Goal: Find specific page/section: Find specific page/section

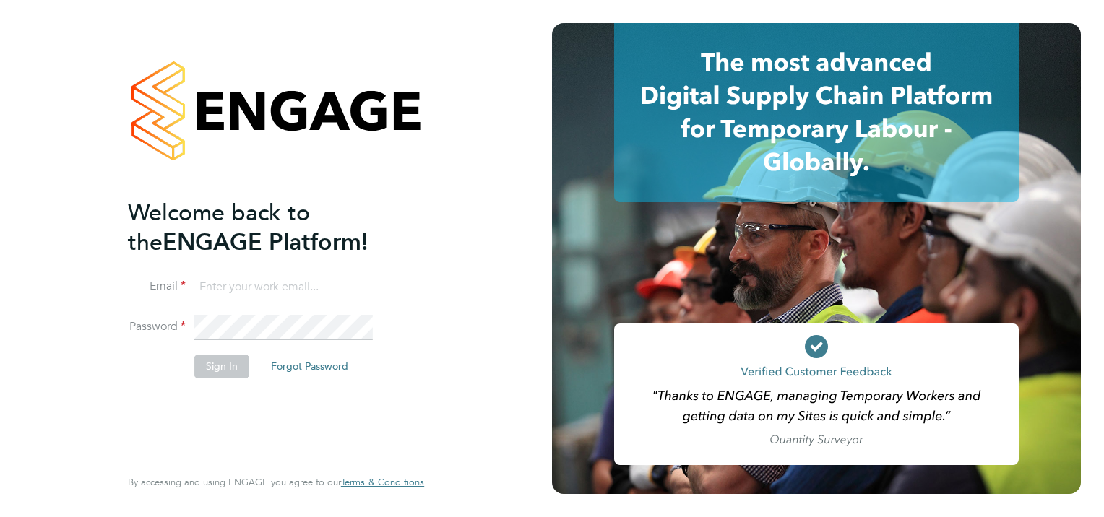
type input "[PERSON_NAME][EMAIL_ADDRESS][PERSON_NAME][DOMAIN_NAME]"
click at [222, 368] on button "Sign In" at bounding box center [221, 366] width 55 height 23
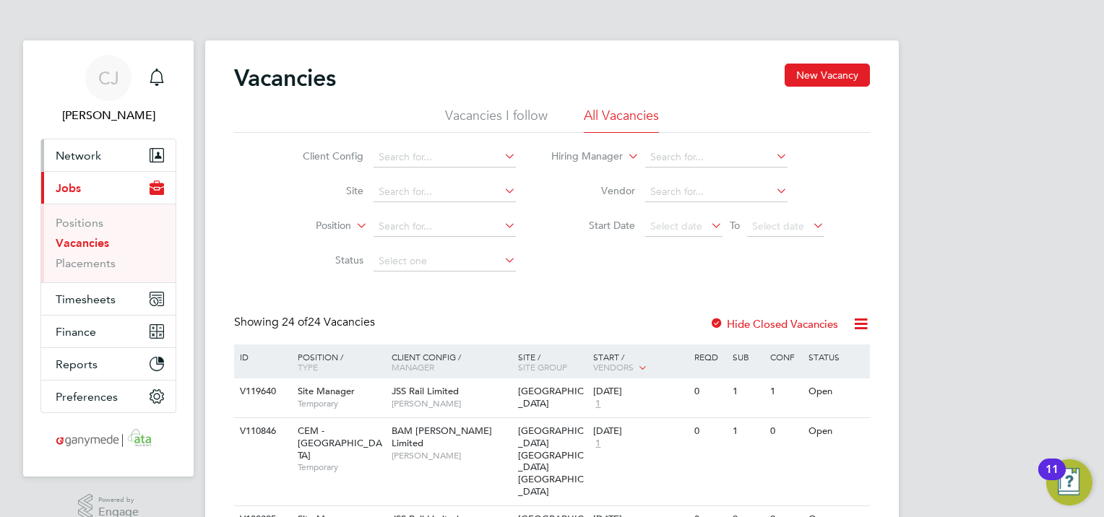
click at [93, 150] on span "Network" at bounding box center [79, 156] width 46 height 14
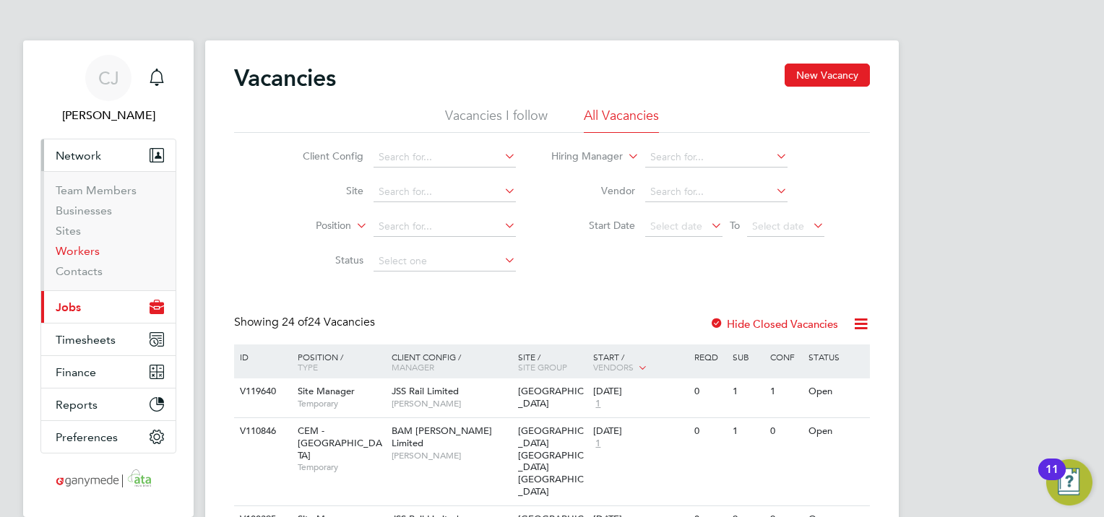
click at [96, 254] on link "Workers" at bounding box center [78, 251] width 44 height 14
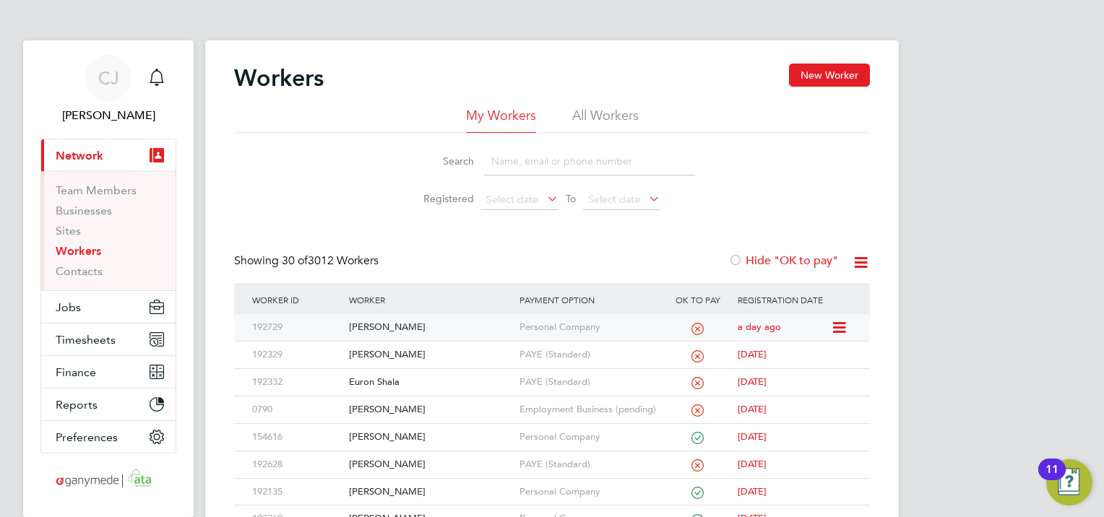
click at [501, 316] on div "[PERSON_NAME]" at bounding box center [430, 327] width 170 height 27
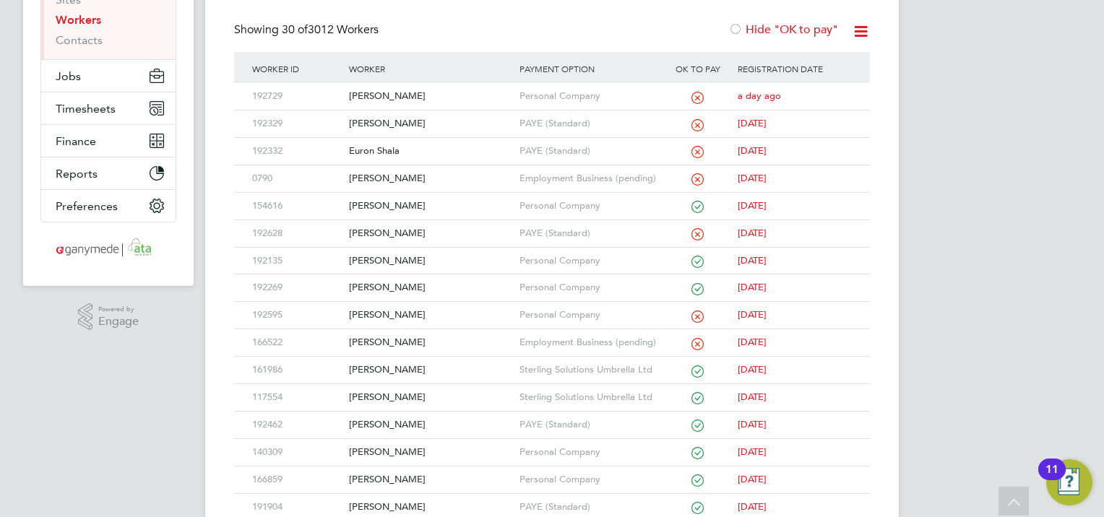
scroll to position [260, 0]
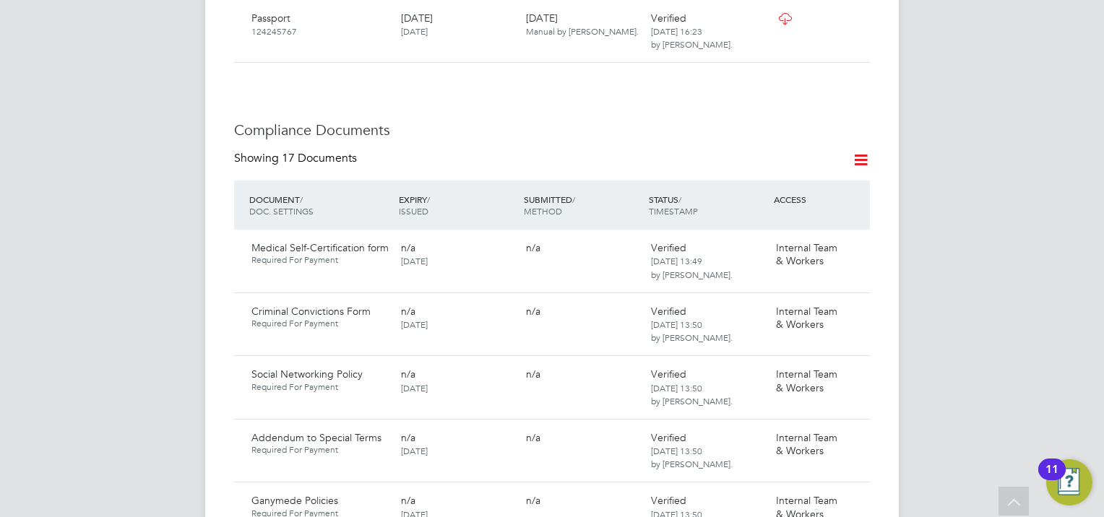
scroll to position [722, 0]
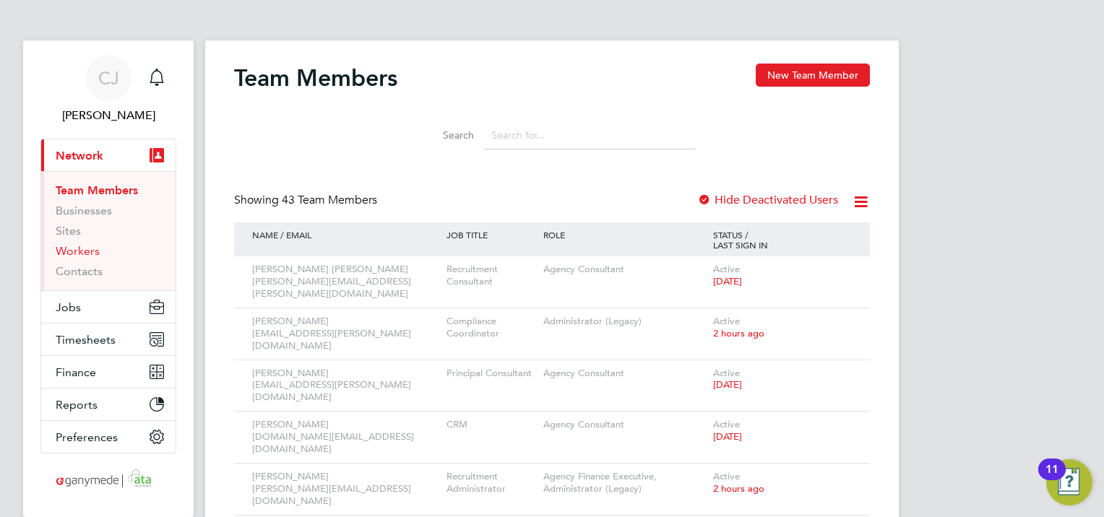
click at [87, 250] on link "Workers" at bounding box center [78, 251] width 44 height 14
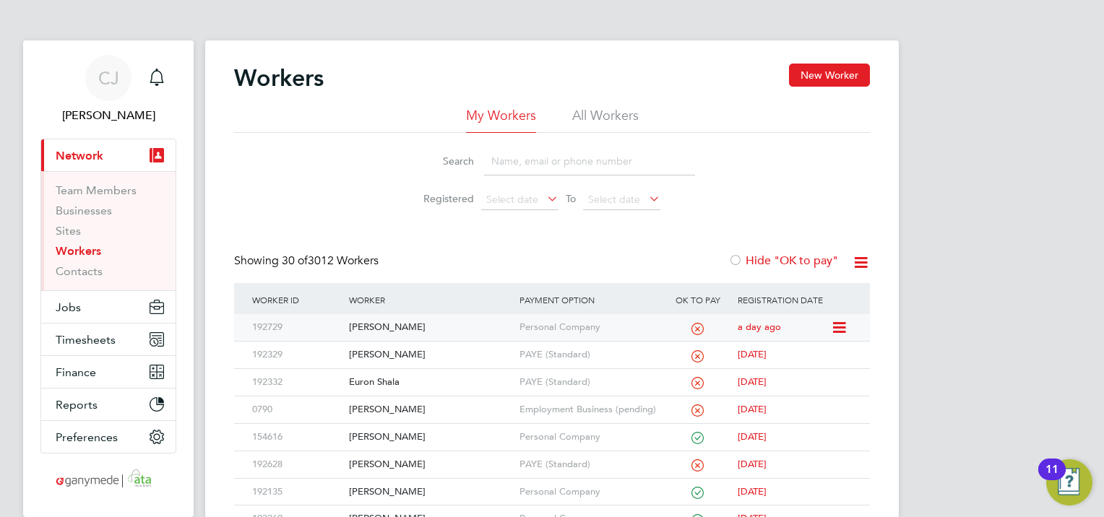
click at [459, 321] on div "[PERSON_NAME]" at bounding box center [430, 327] width 170 height 27
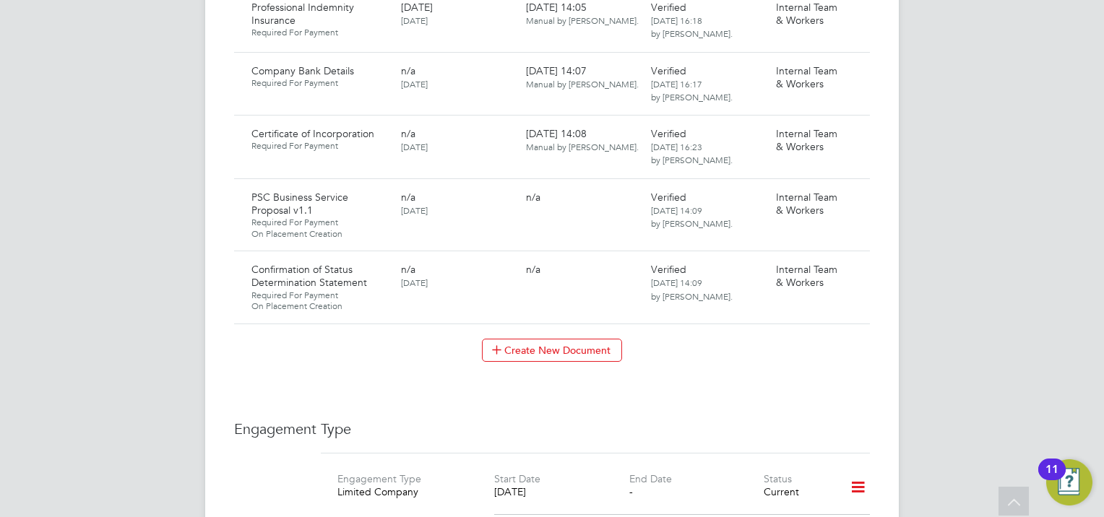
scroll to position [1705, 0]
